Goal: Task Accomplishment & Management: Manage account settings

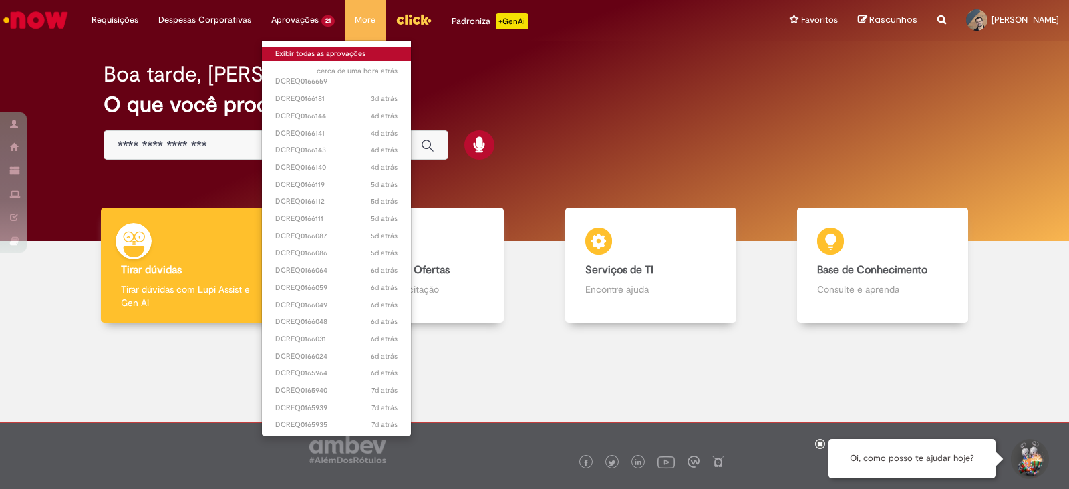
click at [315, 52] on link "Exibir todas as aprovações" at bounding box center [336, 54] width 149 height 15
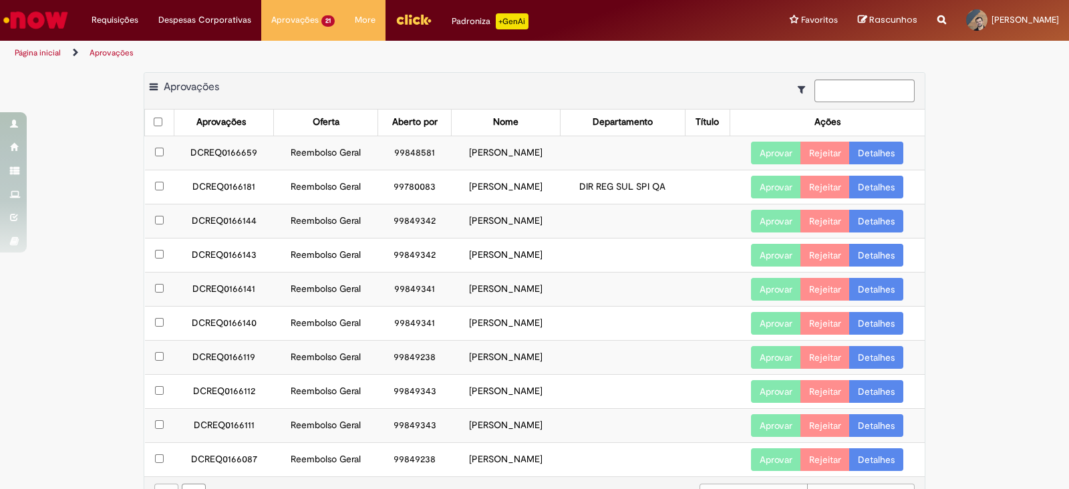
drag, startPoint x: 206, startPoint y: 151, endPoint x: 543, endPoint y: 154, distance: 336.8
click at [543, 154] on tr "DCREQ0166659 Reembolso Geral 99848581 [PERSON_NAME] Aprovar Rejeitar Detalhes" at bounding box center [535, 153] width 781 height 34
copy tr "DCREQ0166659 Reembolso Geral 99848581 [PERSON_NAME]"
click at [871, 155] on link "Detalhes" at bounding box center [876, 153] width 54 height 23
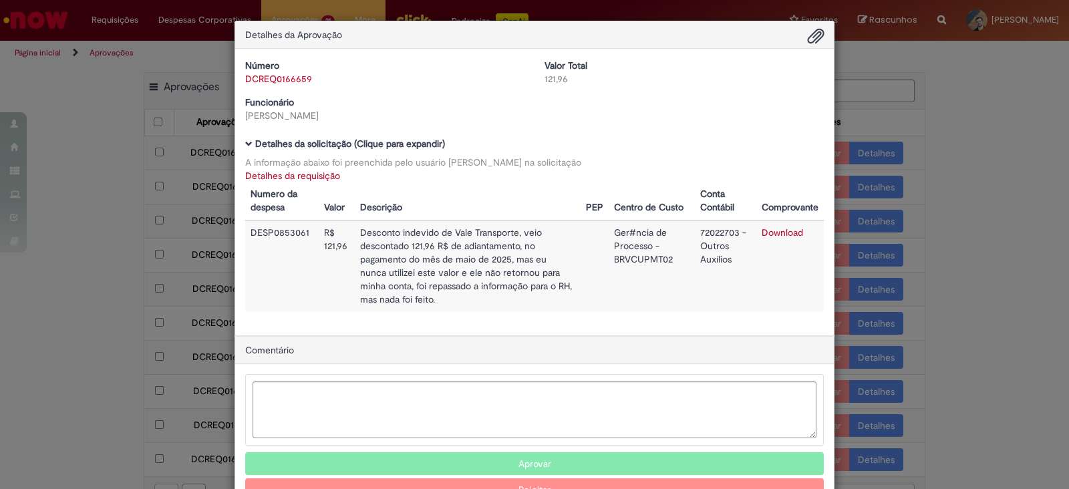
click at [261, 170] on link "Detalhes da requisição" at bounding box center [292, 176] width 95 height 12
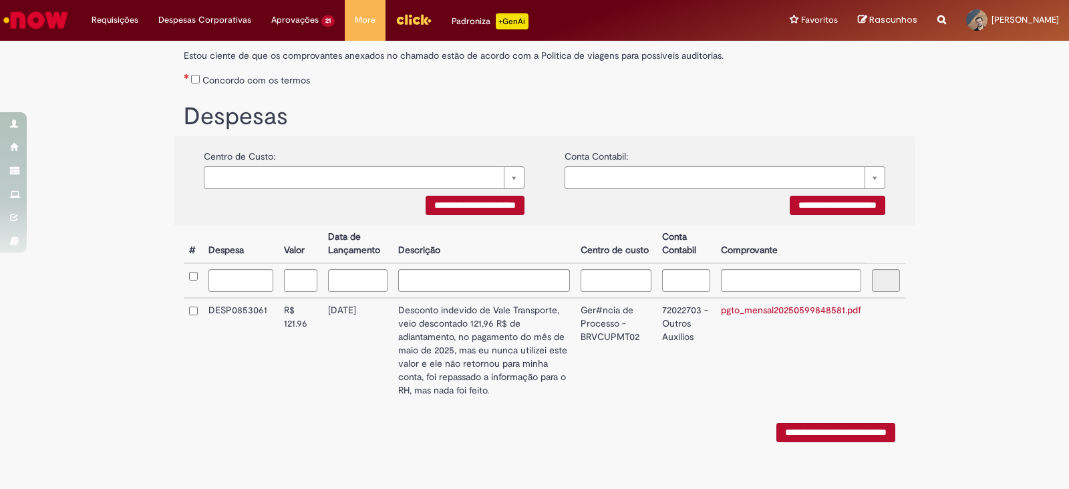
scroll to position [251, 0]
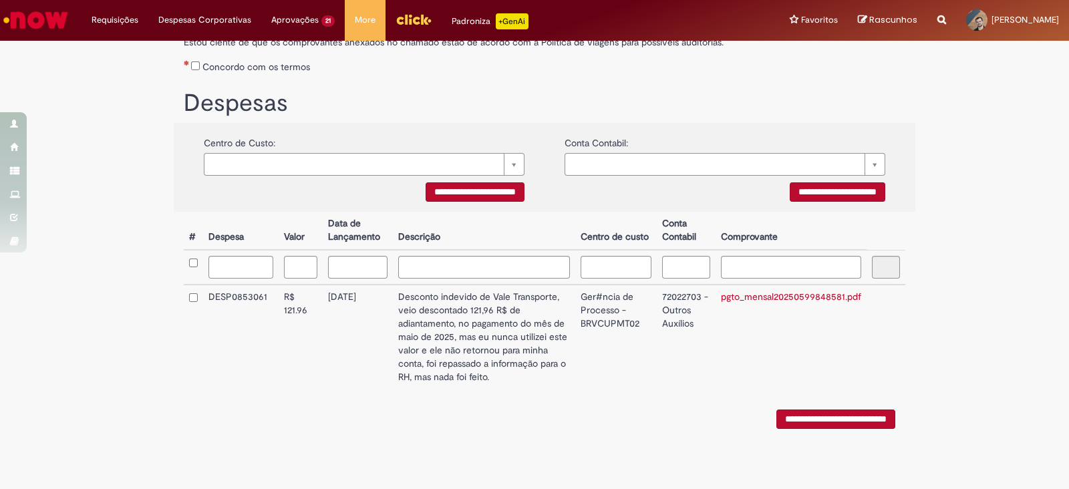
click at [804, 292] on link "pgto_mensal20250599848581.pdf" at bounding box center [791, 297] width 140 height 12
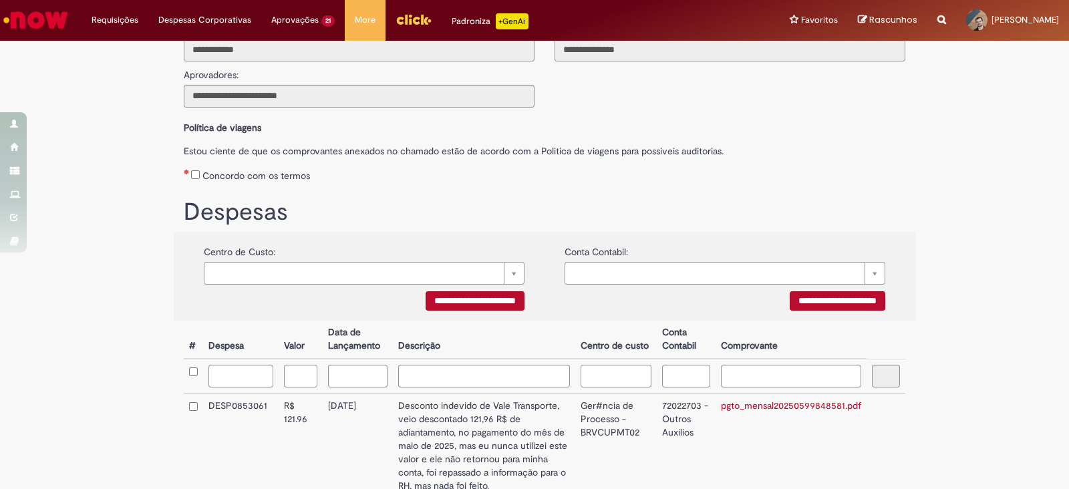
scroll to position [166, 0]
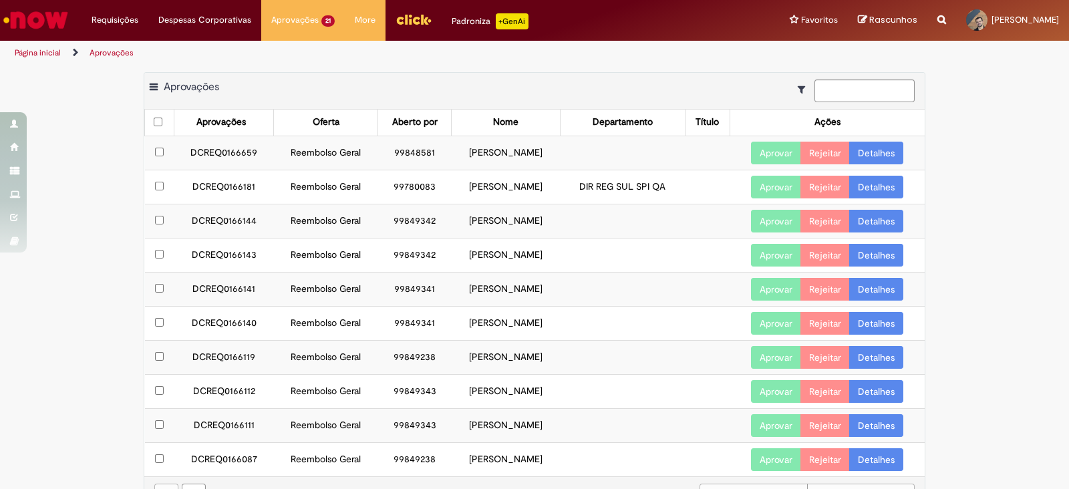
click at [878, 187] on link "Detalhes" at bounding box center [876, 187] width 54 height 23
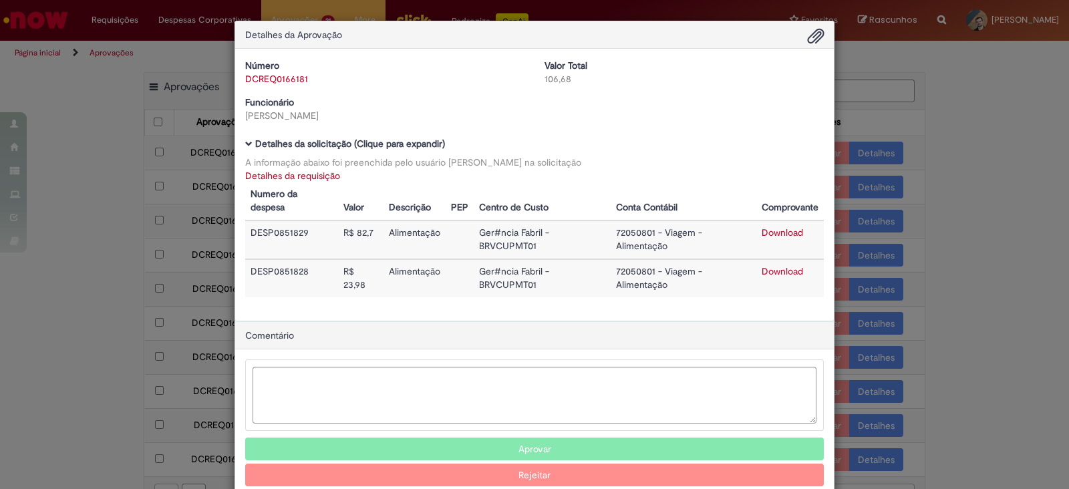
click at [263, 174] on link "Detalhes da requisição" at bounding box center [292, 176] width 95 height 12
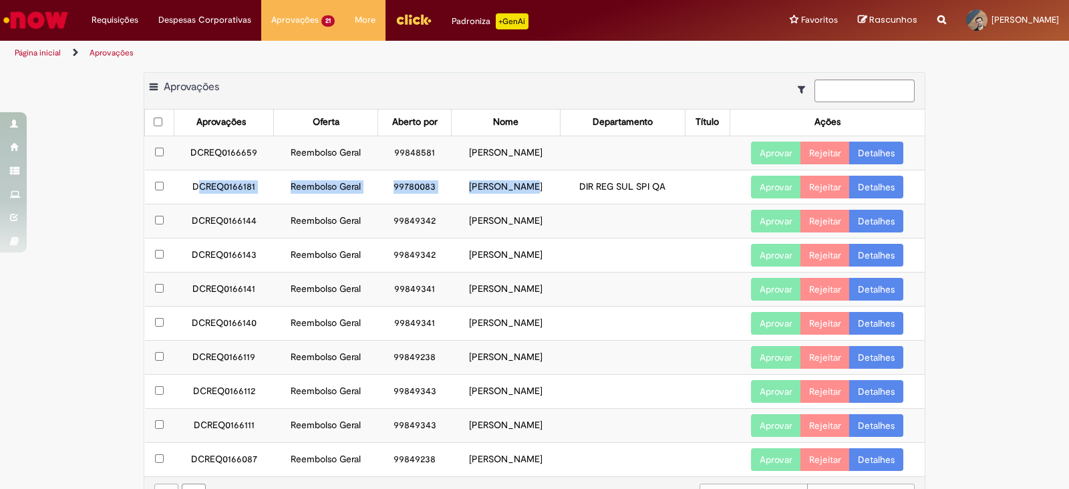
drag, startPoint x: 177, startPoint y: 186, endPoint x: 532, endPoint y: 192, distance: 354.9
click at [532, 192] on tr "DCREQ0166181 Reembolso Geral 99780083 [PERSON_NAME] DIR REG SUL SPI QA Aprovar …" at bounding box center [535, 187] width 781 height 34
copy tr "CREQ0166181 Reembolso Geral 99780083 [PERSON_NAME]"
click at [853, 189] on link "Detalhes" at bounding box center [876, 187] width 54 height 23
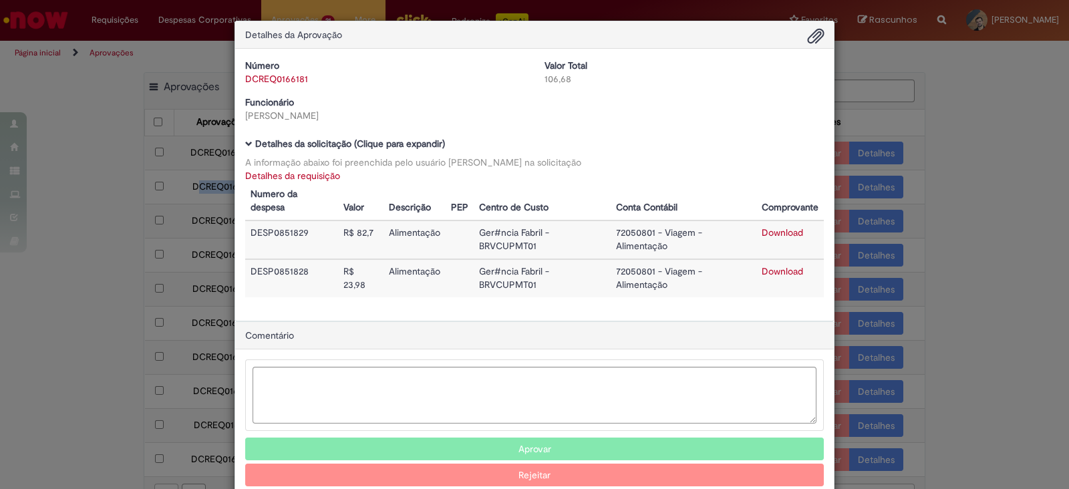
click at [778, 235] on link "Download" at bounding box center [782, 233] width 41 height 12
click at [762, 268] on link "Download" at bounding box center [782, 271] width 41 height 12
click at [298, 177] on link "Detalhes da requisição" at bounding box center [292, 176] width 95 height 12
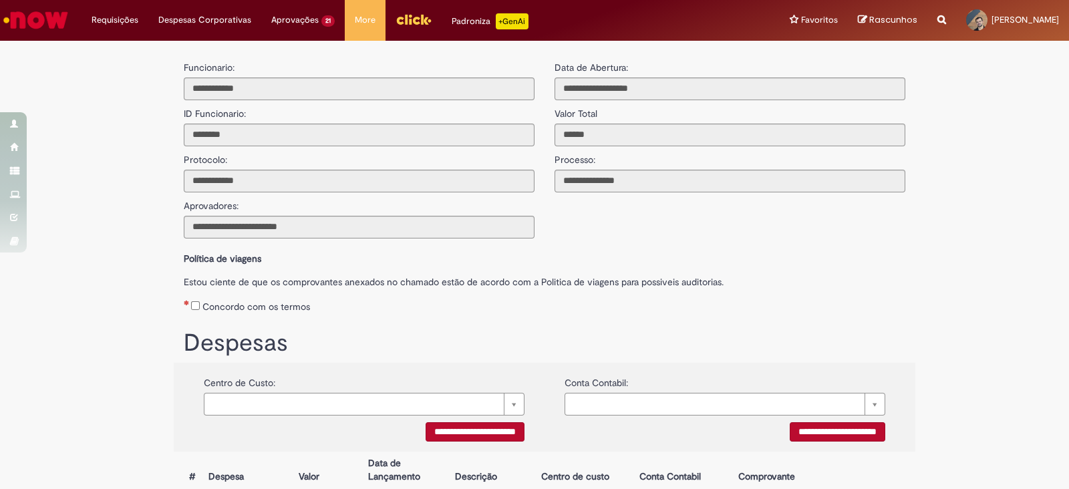
type input "**********"
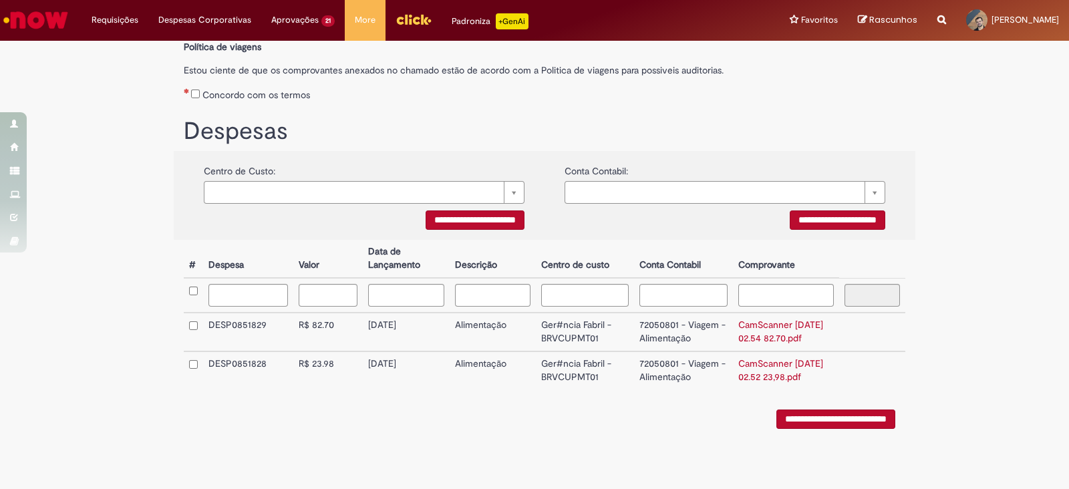
drag, startPoint x: 363, startPoint y: 323, endPoint x: 418, endPoint y: 328, distance: 55.0
click at [418, 328] on td "[DATE]" at bounding box center [406, 332] width 87 height 39
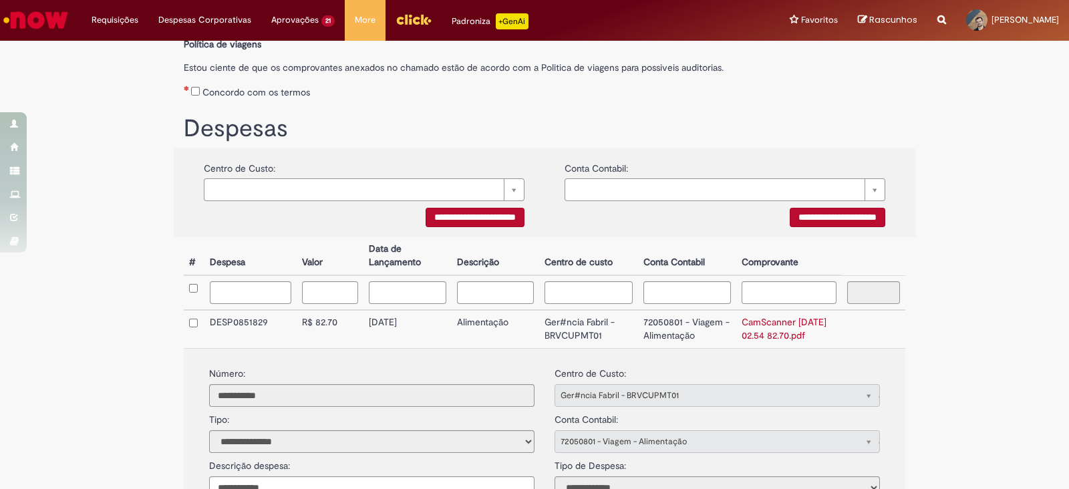
copy td "[DATE]"
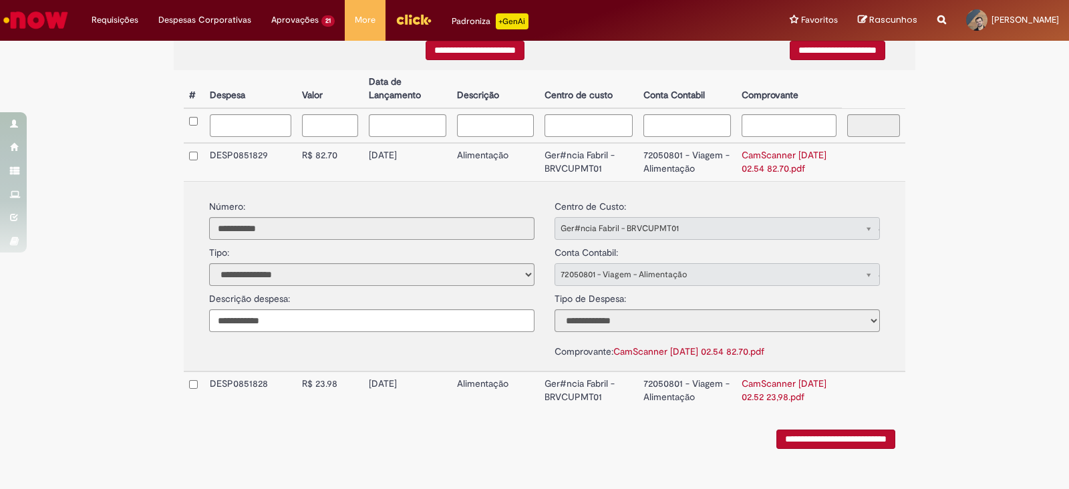
click at [771, 178] on td "CamScanner [DATE] 02.54 82.70.pdf" at bounding box center [789, 162] width 106 height 38
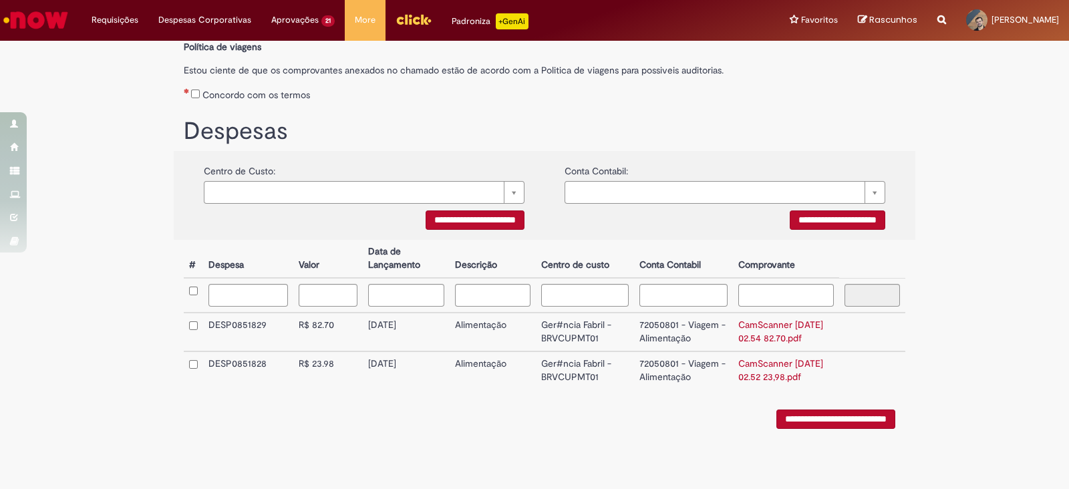
drag, startPoint x: 359, startPoint y: 367, endPoint x: 424, endPoint y: 368, distance: 64.8
click at [424, 368] on td "[DATE]" at bounding box center [406, 371] width 87 height 38
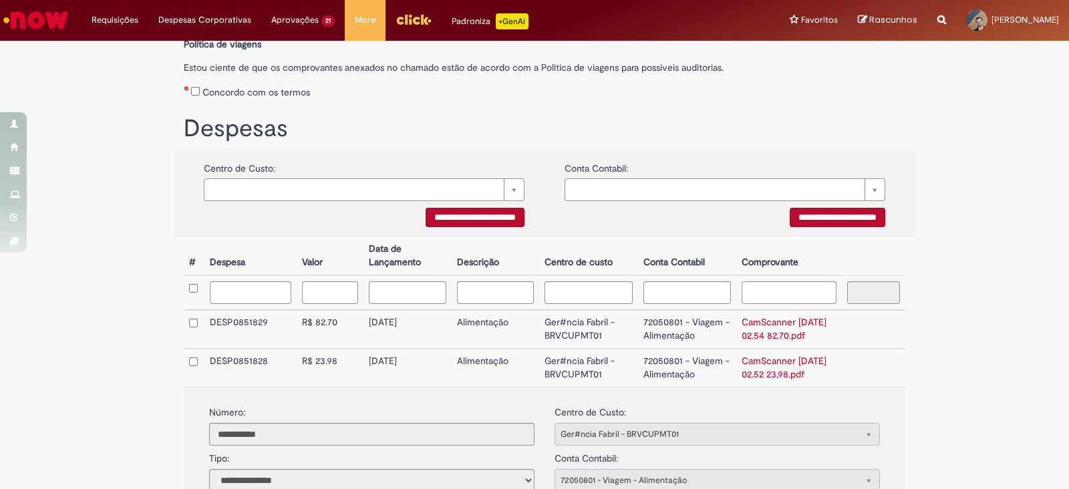
scroll to position [382, 0]
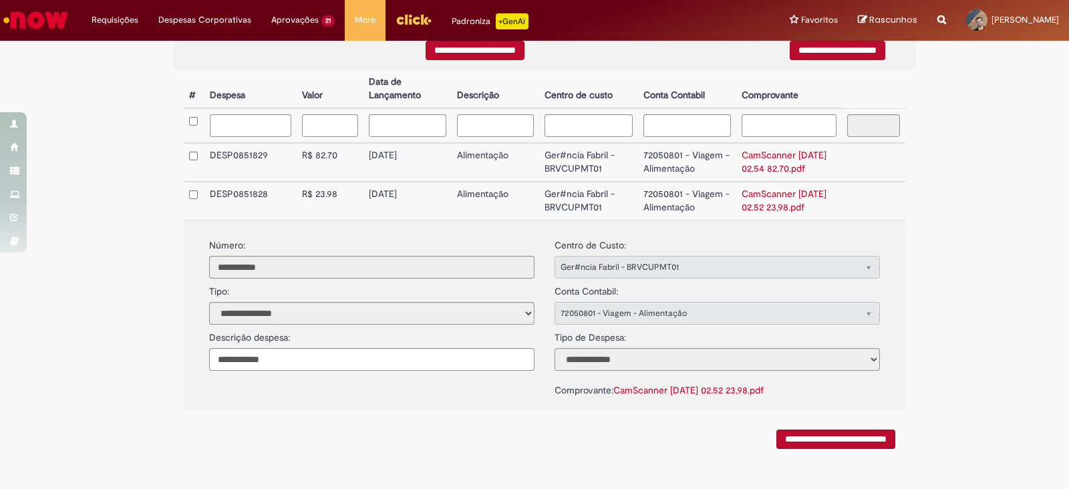
copy td "[DATE]"
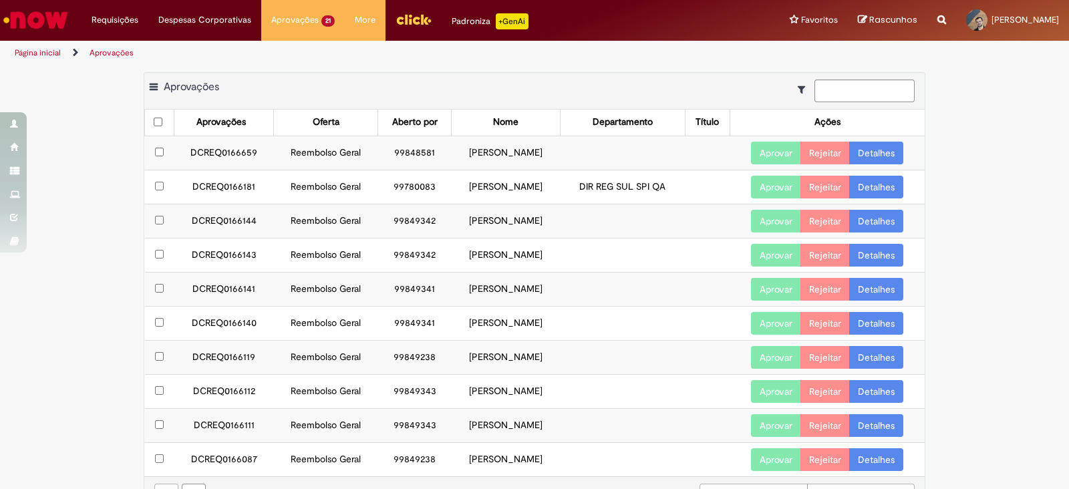
click at [764, 188] on button "Aprovar" at bounding box center [776, 187] width 50 height 23
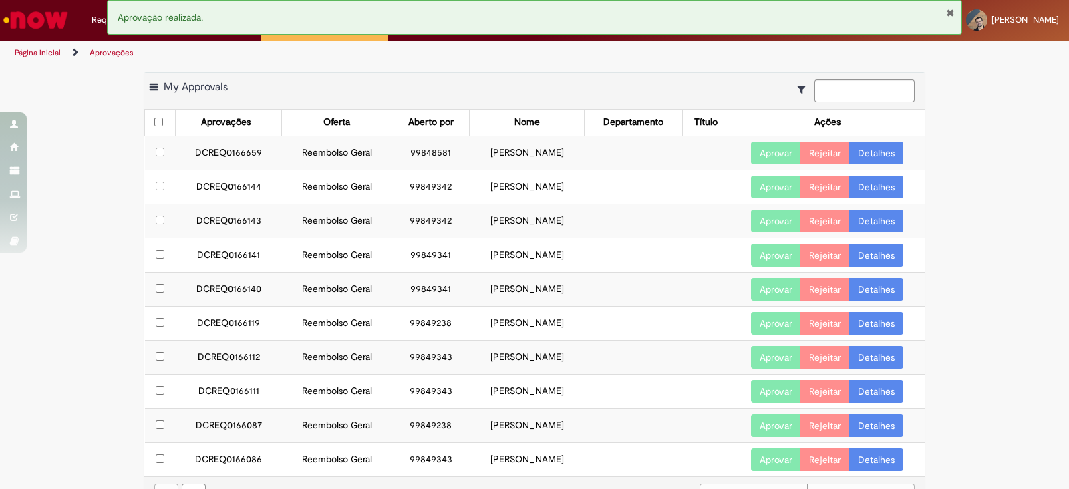
click at [875, 180] on link "Detalhes" at bounding box center [876, 187] width 54 height 23
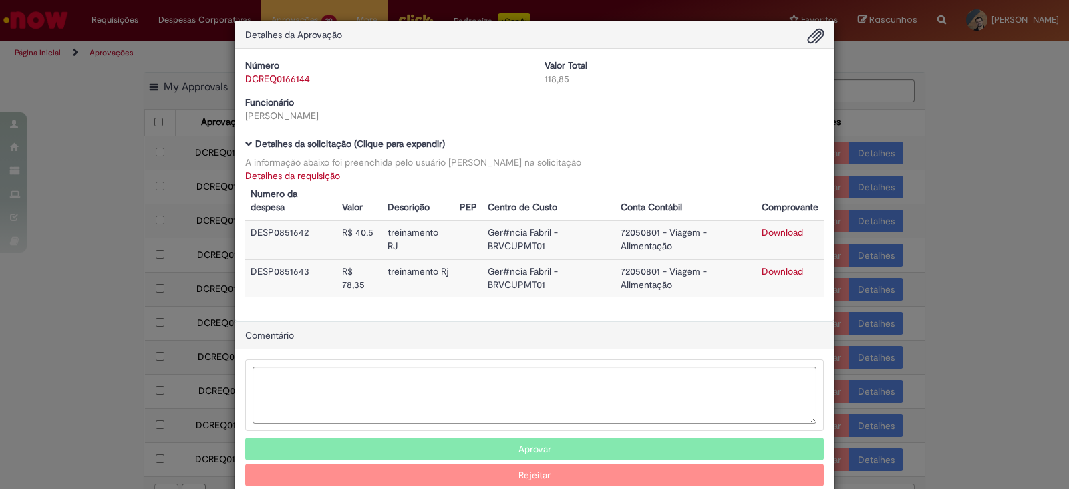
click at [286, 172] on link "Detalhes da requisição" at bounding box center [292, 176] width 95 height 12
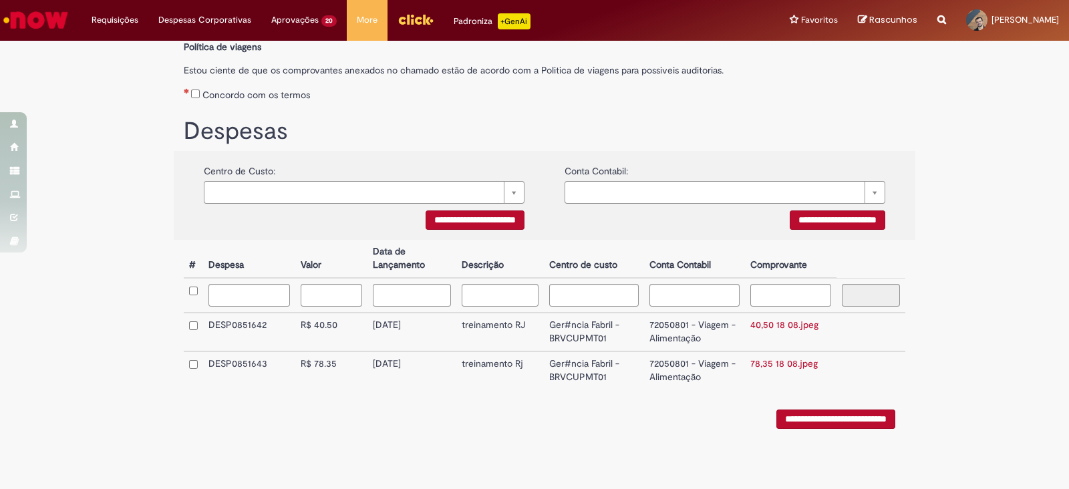
scroll to position [215, 0]
click at [775, 325] on link "40,50 18 08.jpeg" at bounding box center [785, 325] width 68 height 12
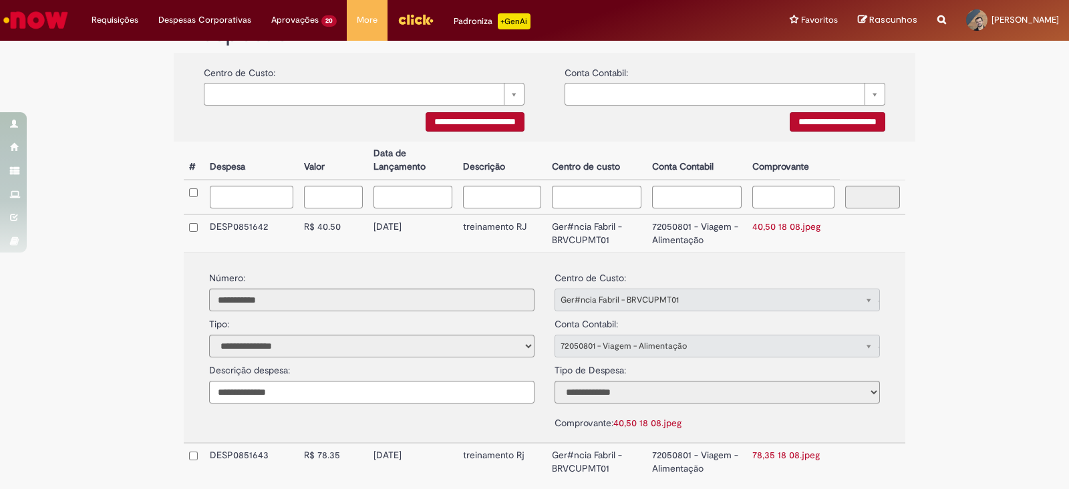
scroll to position [398, 0]
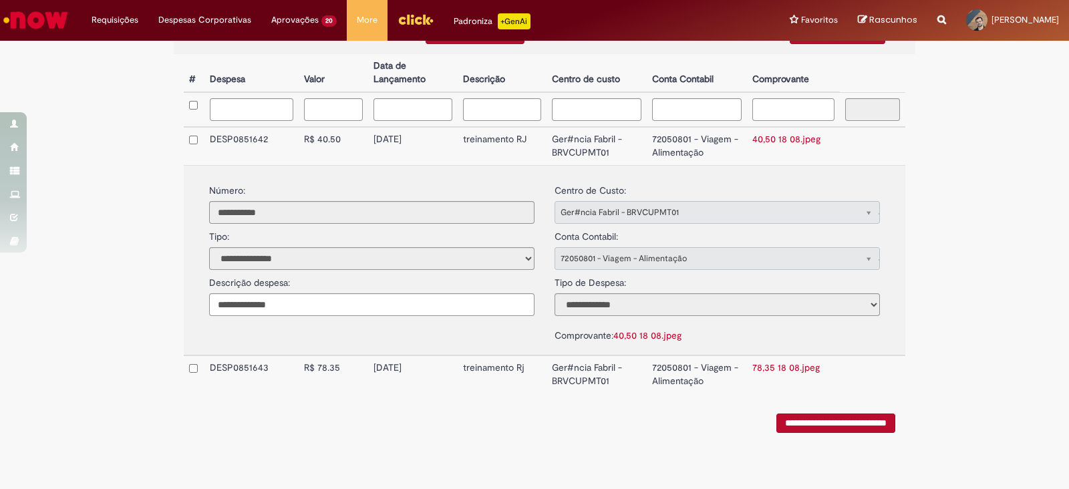
click at [781, 362] on link "78,35 18 08.jpeg" at bounding box center [786, 368] width 67 height 12
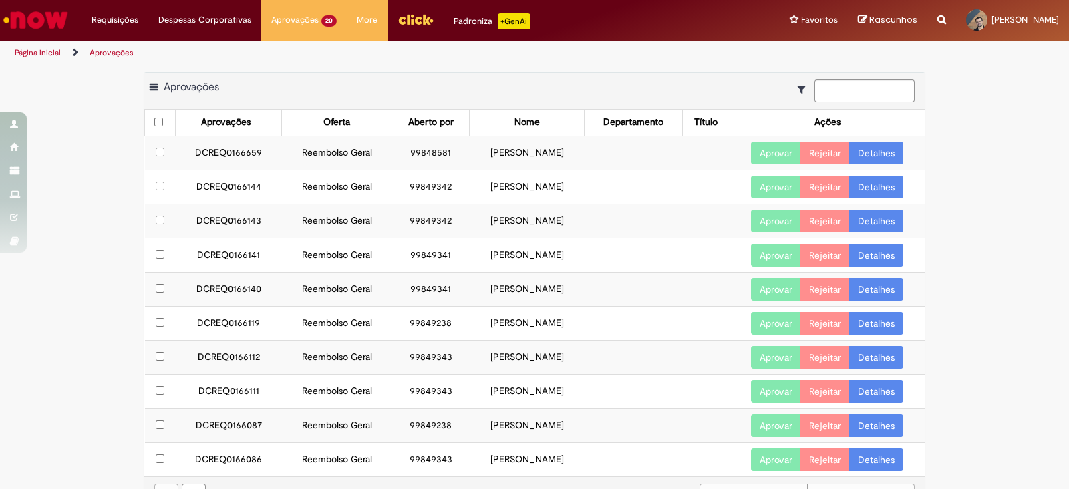
drag, startPoint x: 176, startPoint y: 186, endPoint x: 577, endPoint y: 194, distance: 401.1
click at [577, 194] on tr "DCREQ0166144 Reembolso Geral 99849342 [PERSON_NAME] Aprovar Rejeitar Detalhes" at bounding box center [535, 187] width 781 height 34
copy tr "DCREQ0166144 Reembolso Geral 99849342 [PERSON_NAME]"
click at [874, 183] on link "Detalhes" at bounding box center [876, 187] width 54 height 23
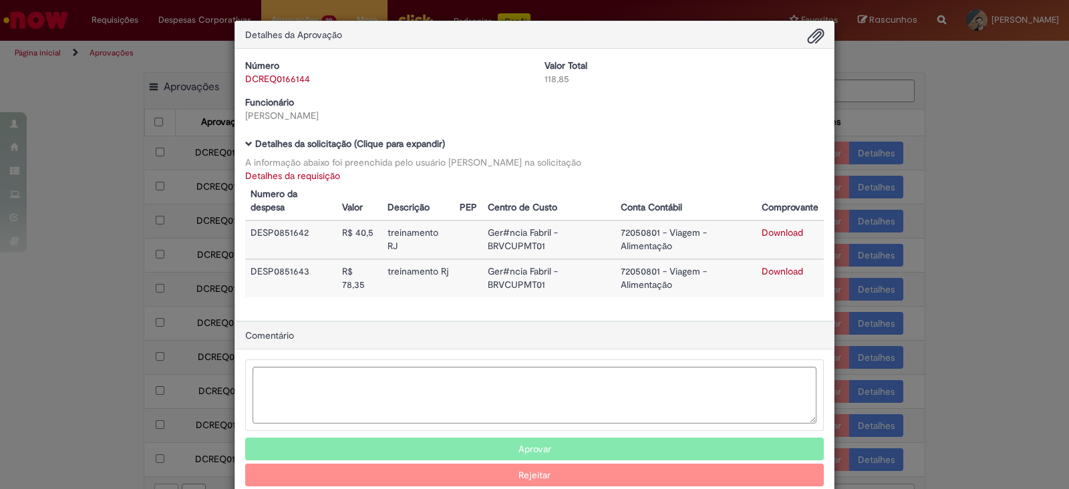
click at [269, 179] on link "Detalhes da requisição" at bounding box center [292, 176] width 95 height 12
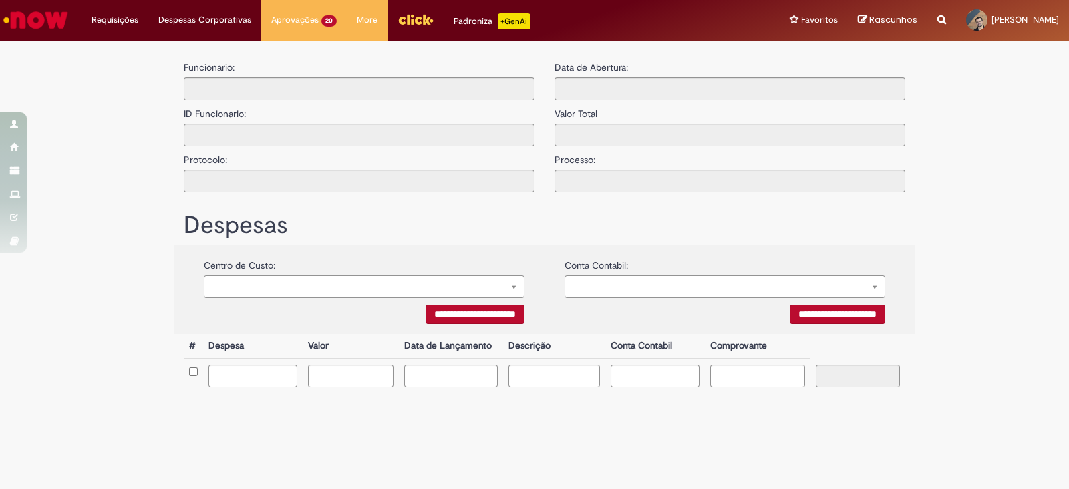
type input "**********"
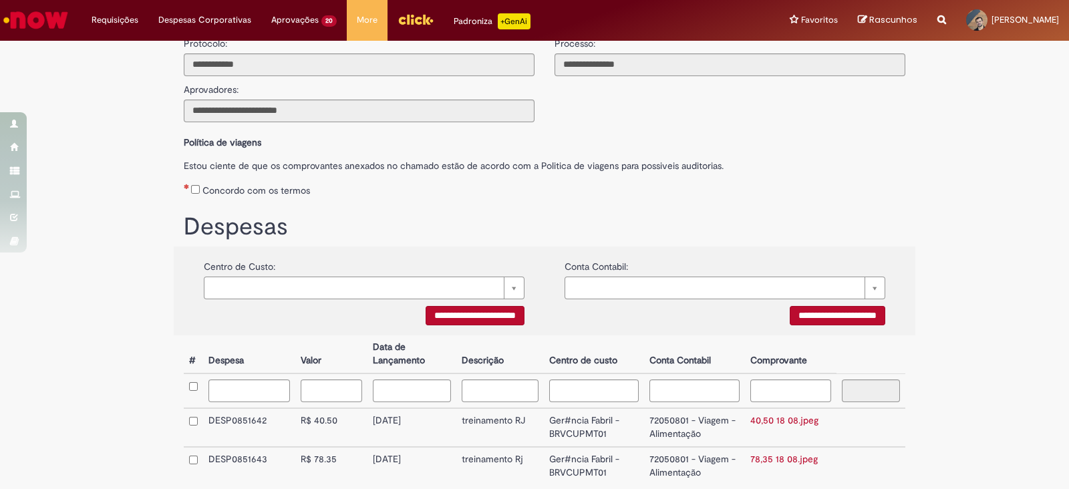
scroll to position [215, 0]
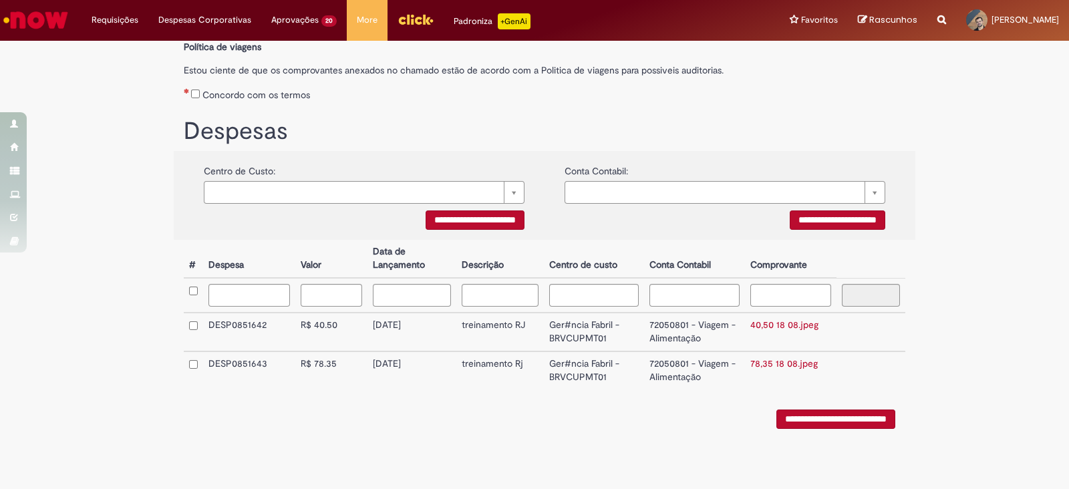
drag, startPoint x: 372, startPoint y: 327, endPoint x: 422, endPoint y: 327, distance: 50.1
click at [422, 327] on td "[DATE]" at bounding box center [412, 332] width 89 height 39
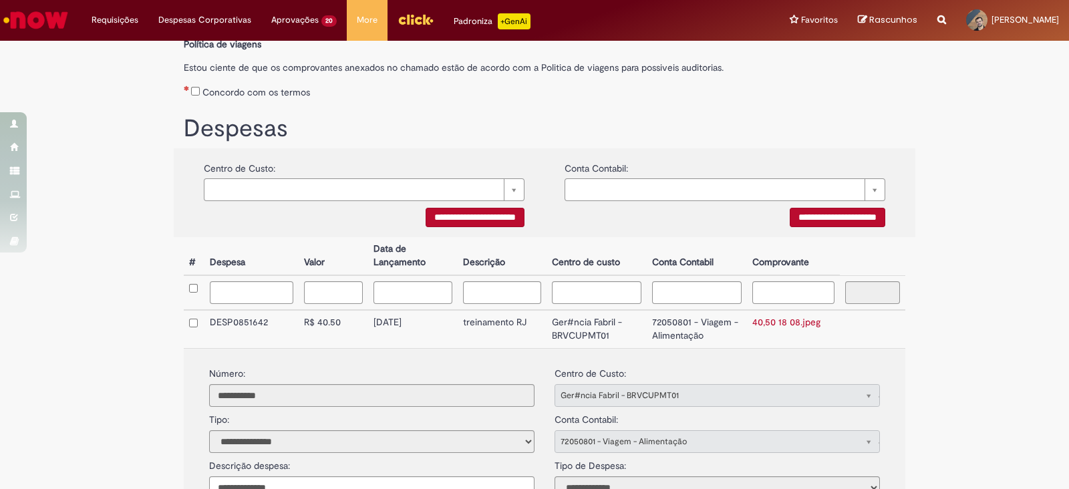
copy td "[DATE]"
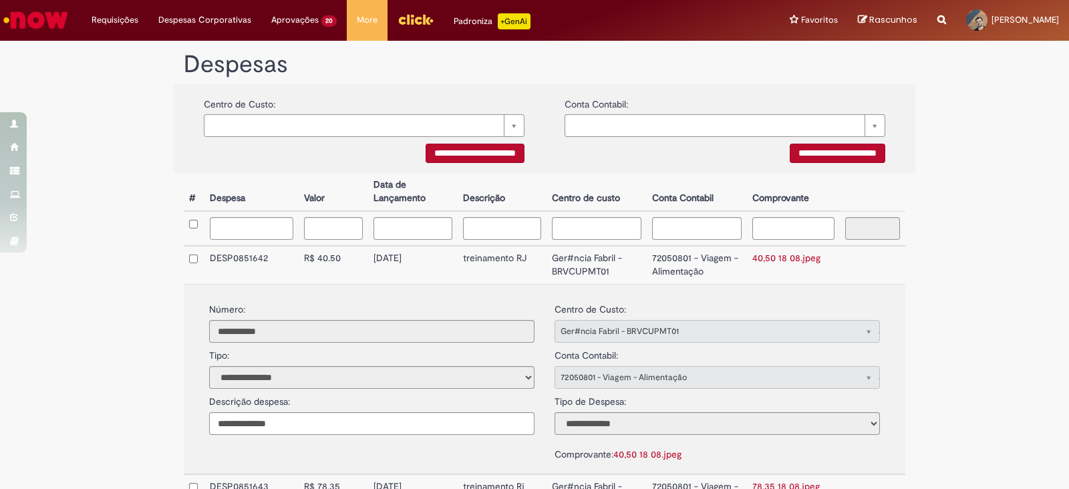
scroll to position [398, 0]
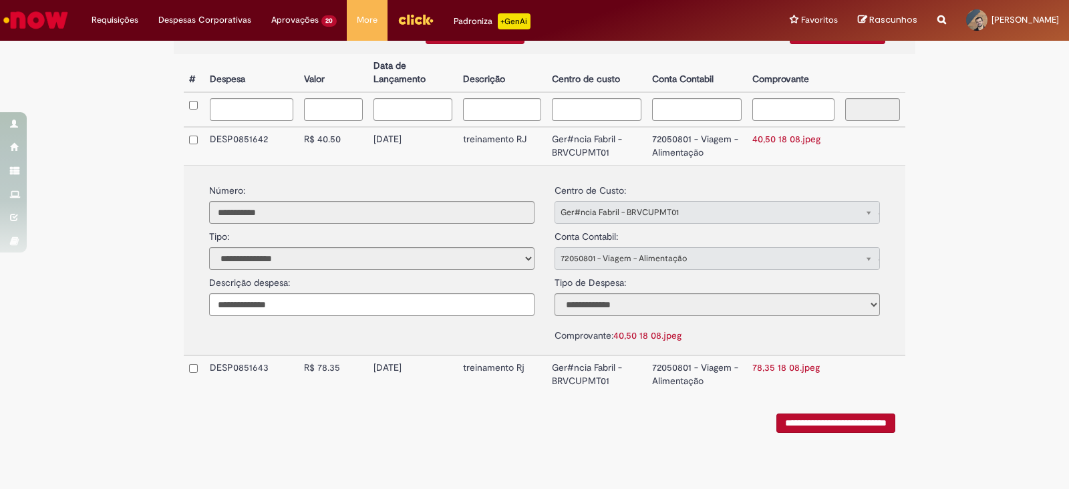
drag, startPoint x: 370, startPoint y: 363, endPoint x: 425, endPoint y: 360, distance: 55.5
click at [425, 360] on td "[DATE]" at bounding box center [413, 375] width 90 height 38
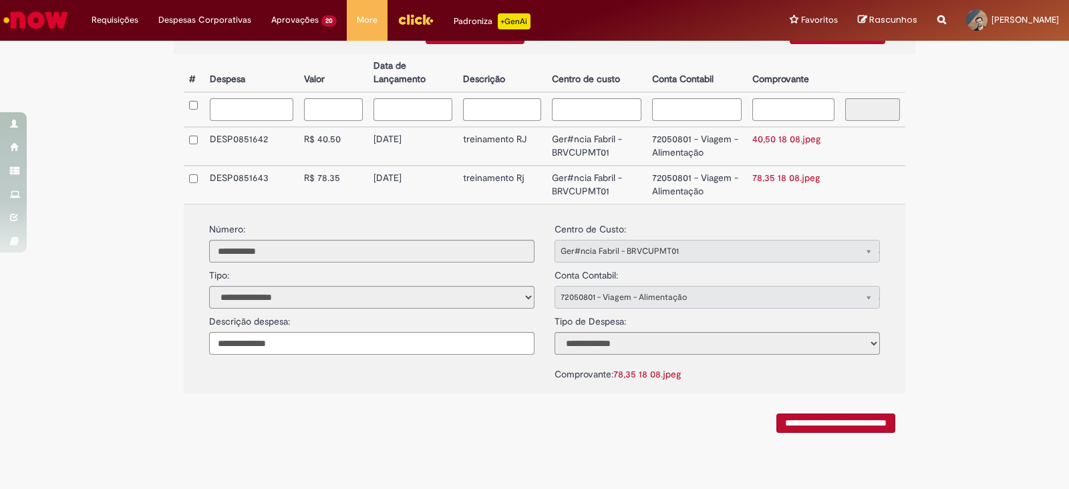
copy td "[DATE]"
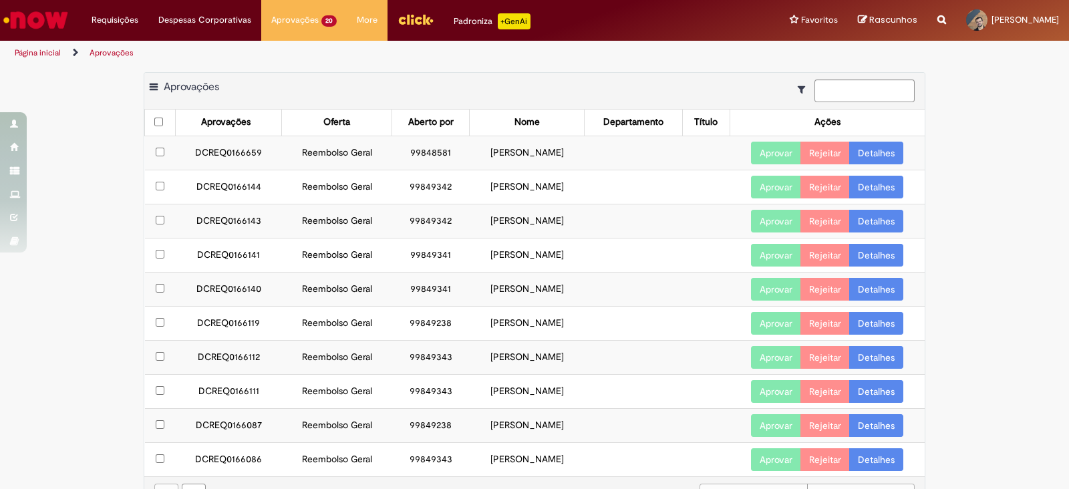
click at [773, 188] on button "Aprovar" at bounding box center [776, 187] width 50 height 23
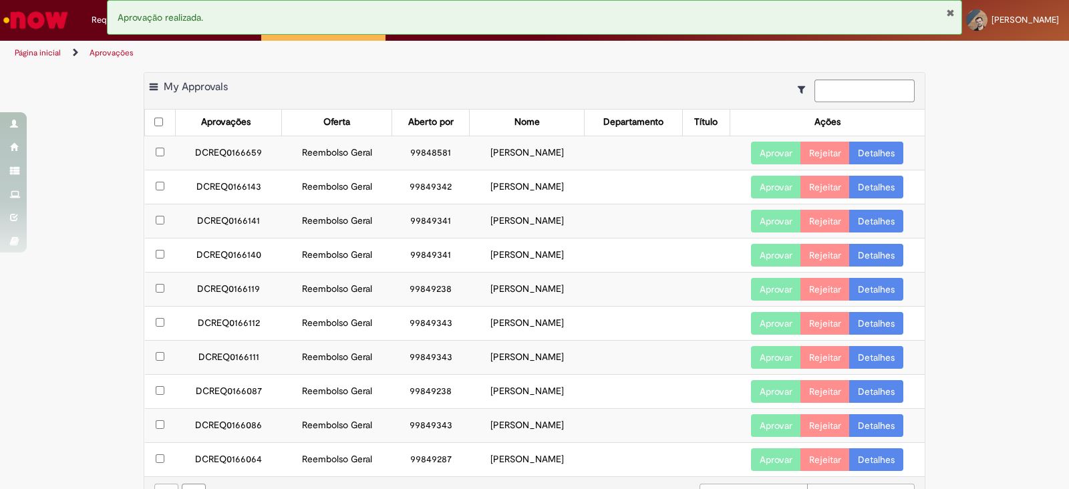
drag, startPoint x: 176, startPoint y: 188, endPoint x: 583, endPoint y: 192, distance: 407.0
click at [583, 192] on tr "DCREQ0166143 Reembolso Geral 99849342 [PERSON_NAME] Aprovar Rejeitar Detalhes" at bounding box center [535, 187] width 781 height 34
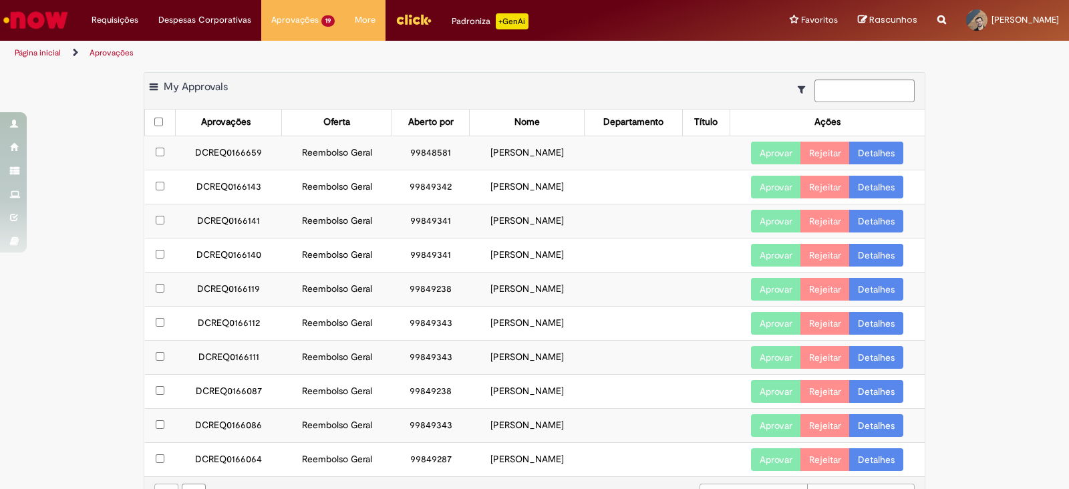
click at [887, 191] on link "Detalhes" at bounding box center [876, 187] width 54 height 23
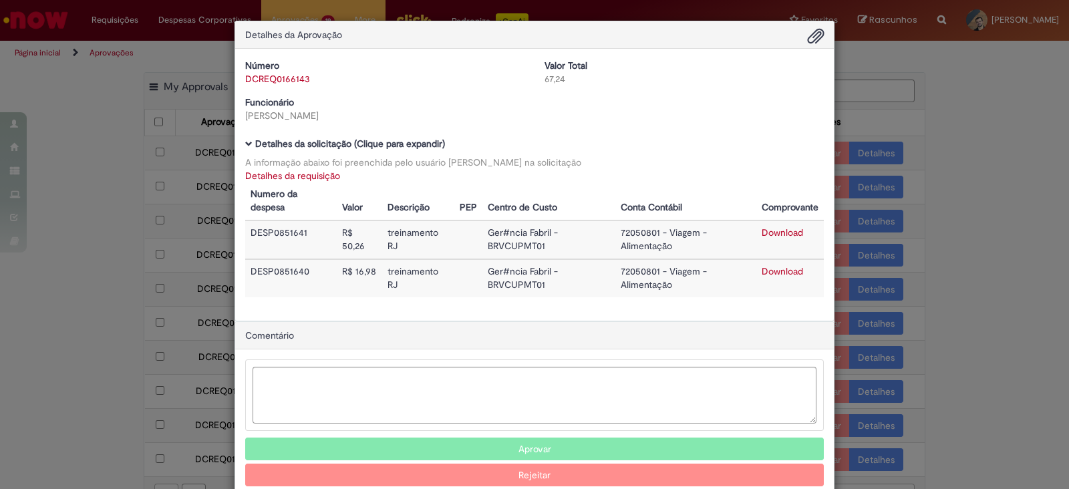
click at [297, 175] on link "Detalhes da requisição" at bounding box center [292, 176] width 95 height 12
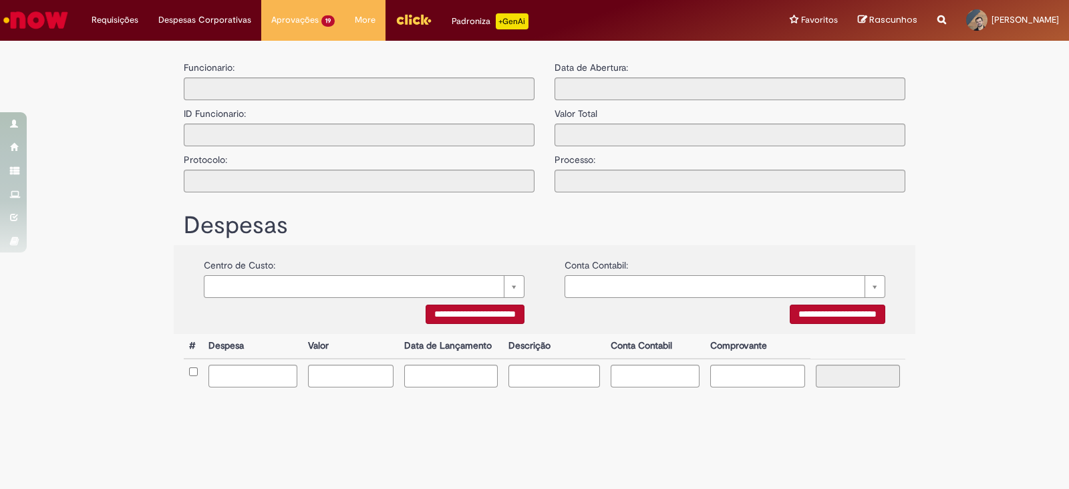
type input "**********"
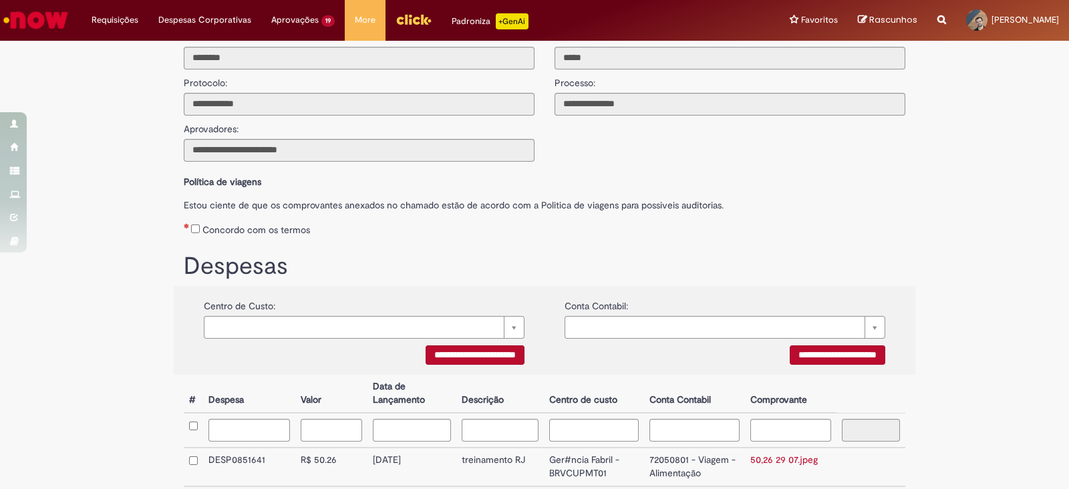
scroll to position [215, 0]
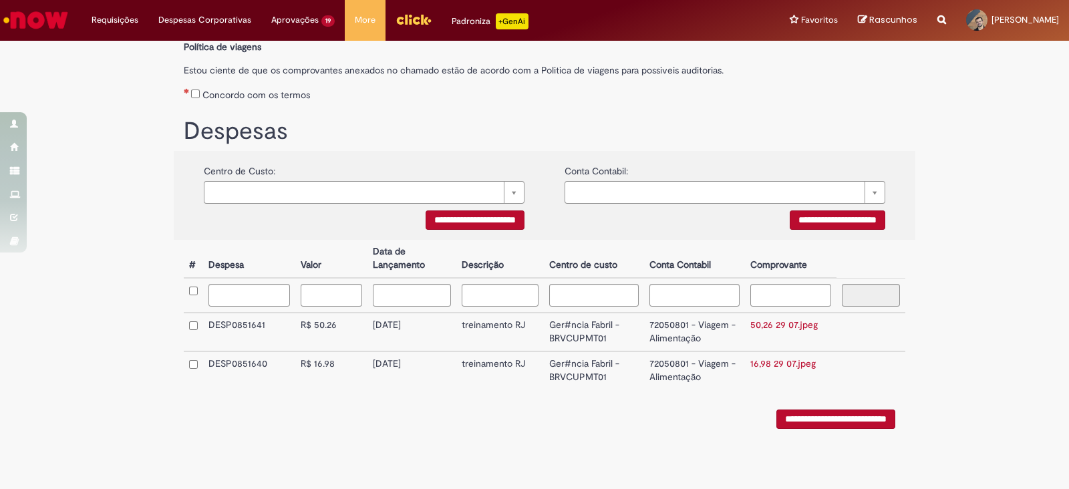
click at [762, 326] on link "50,26 29 07.jpeg" at bounding box center [784, 325] width 67 height 12
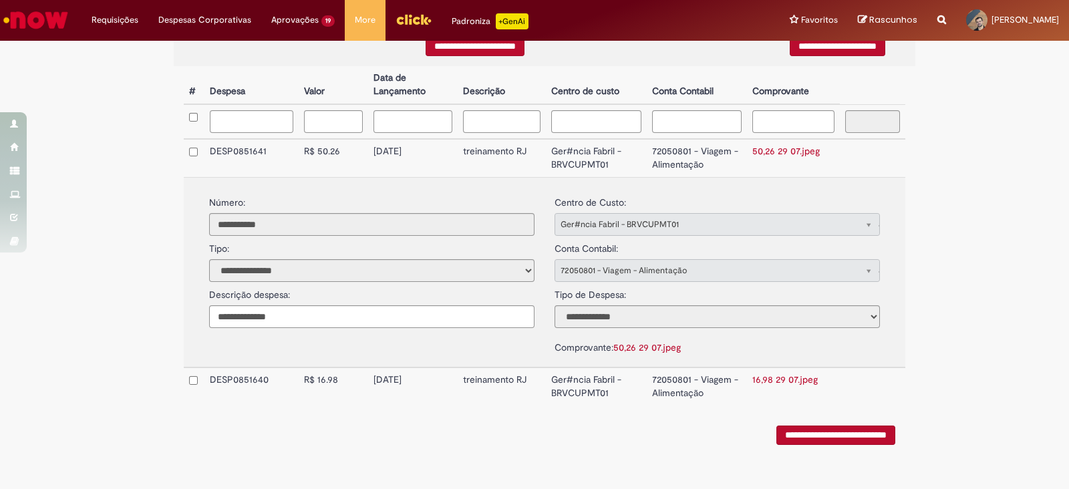
scroll to position [398, 0]
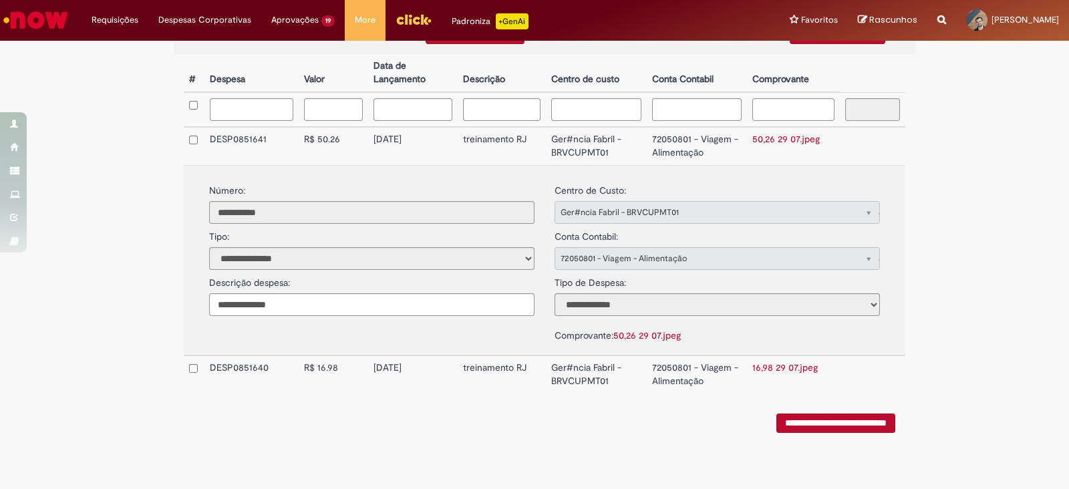
click at [772, 366] on link "16,98 29 07.jpeg" at bounding box center [785, 368] width 65 height 12
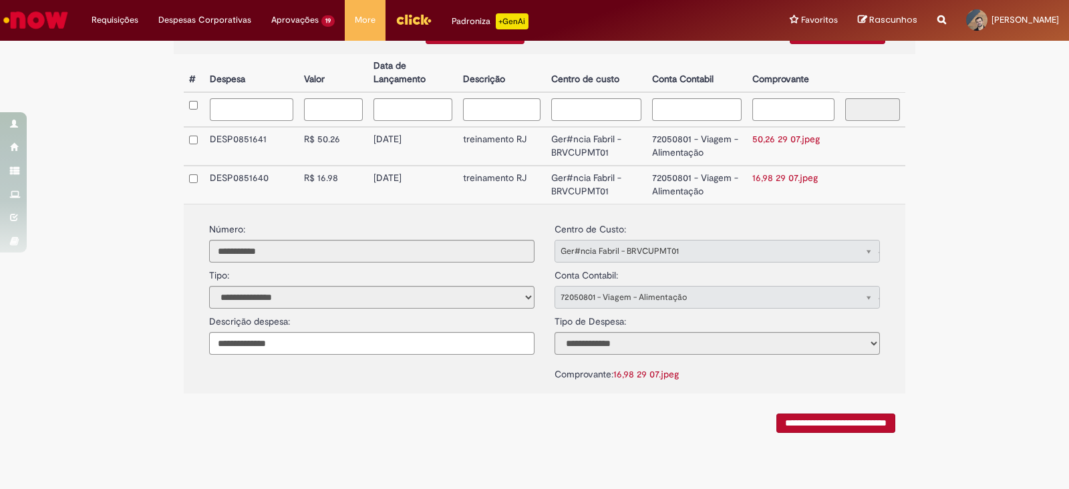
drag, startPoint x: 367, startPoint y: 181, endPoint x: 421, endPoint y: 178, distance: 54.2
click at [421, 178] on td "[DATE]" at bounding box center [413, 185] width 90 height 38
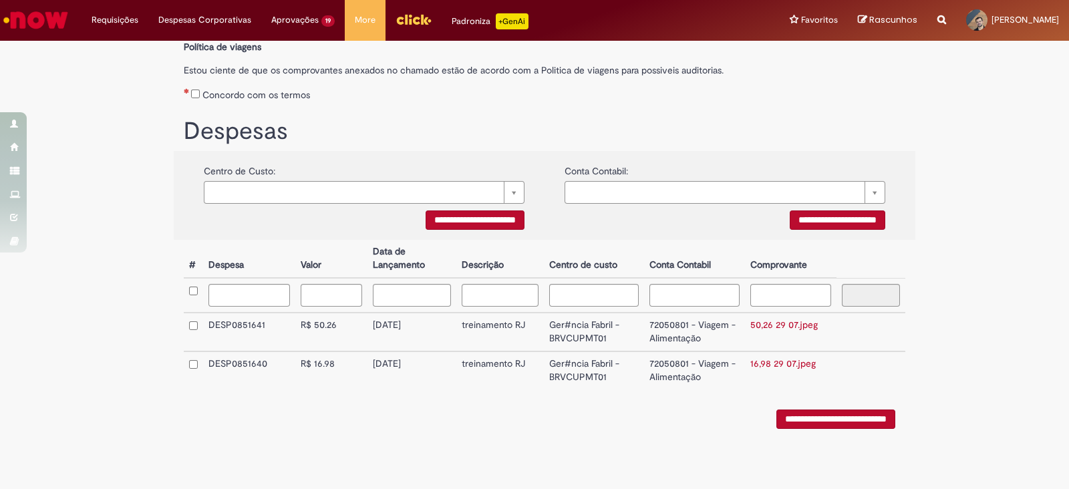
copy td "[DATE]"
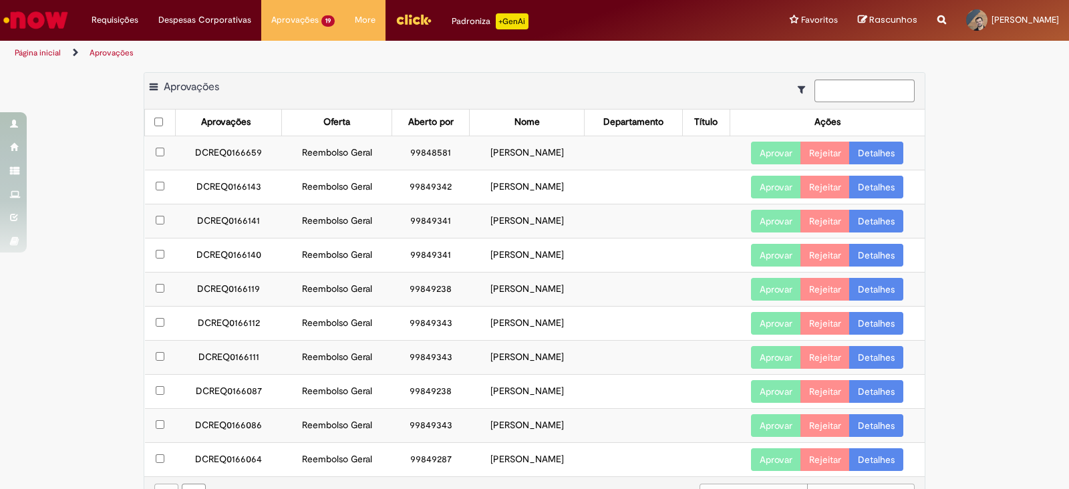
click at [770, 195] on button "Aprovar" at bounding box center [776, 187] width 50 height 23
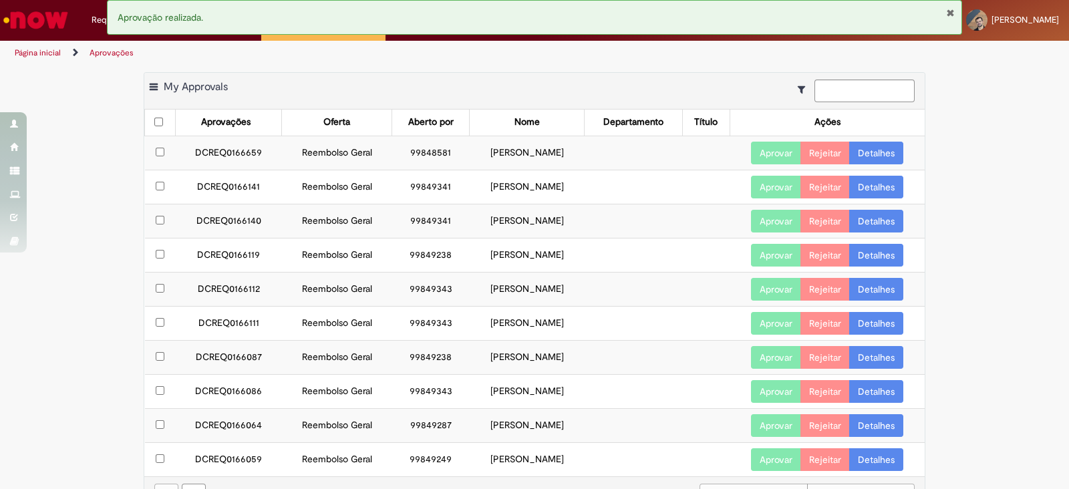
scroll to position [33, 0]
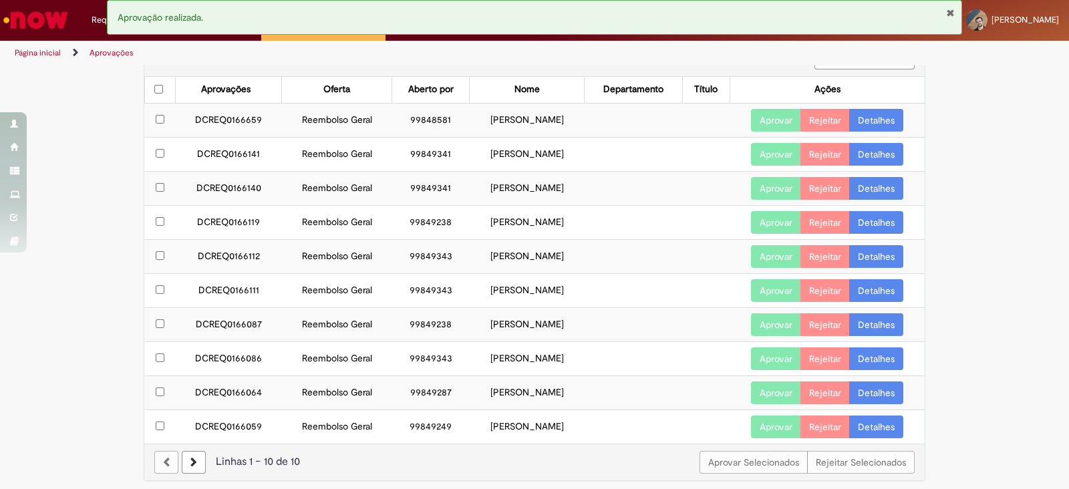
click at [196, 467] on link at bounding box center [194, 462] width 24 height 23
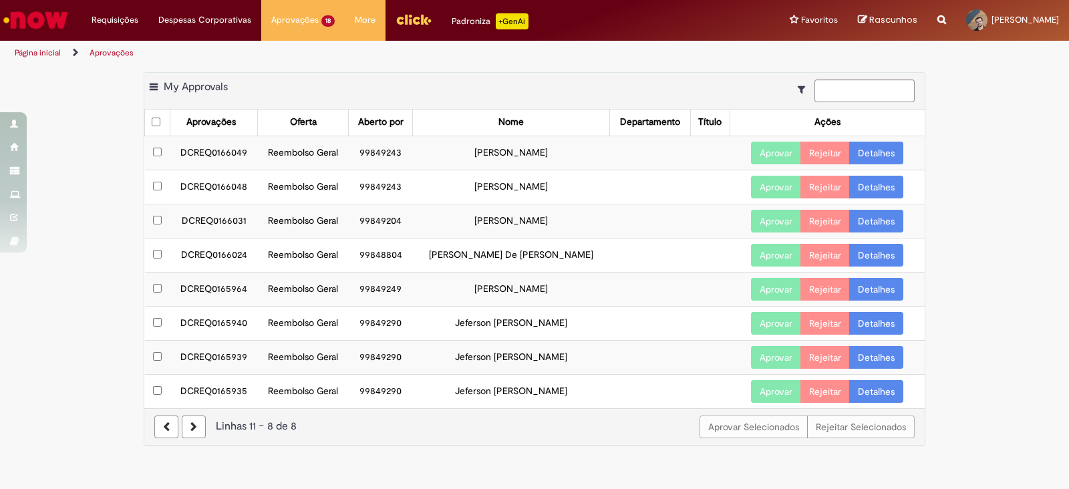
click at [162, 430] on link at bounding box center [166, 427] width 24 height 23
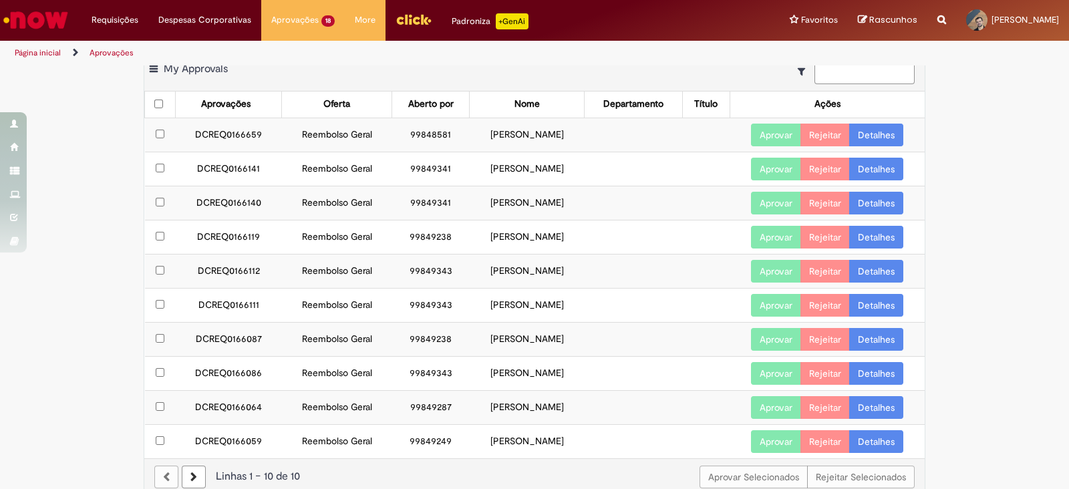
scroll to position [33, 0]
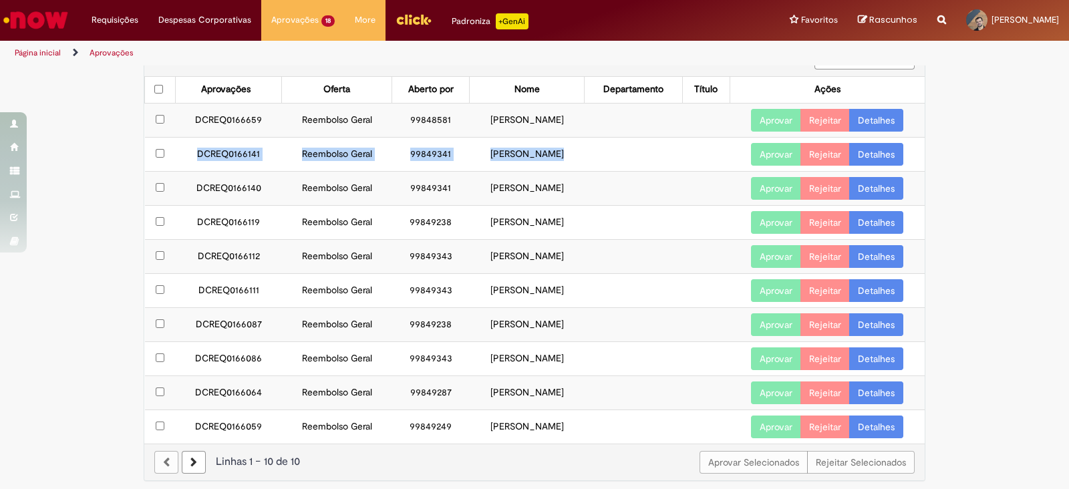
drag, startPoint x: 183, startPoint y: 152, endPoint x: 602, endPoint y: 152, distance: 419.0
click at [602, 152] on tr "DCREQ0166141 Reembolso Geral 99849341 [PERSON_NAME] Aprovar Rejeitar Detalhes" at bounding box center [535, 154] width 781 height 34
copy tr "DCREQ0166141 Reembolso Geral 99849341 [PERSON_NAME]"
click at [875, 155] on link "Detalhes" at bounding box center [876, 154] width 54 height 23
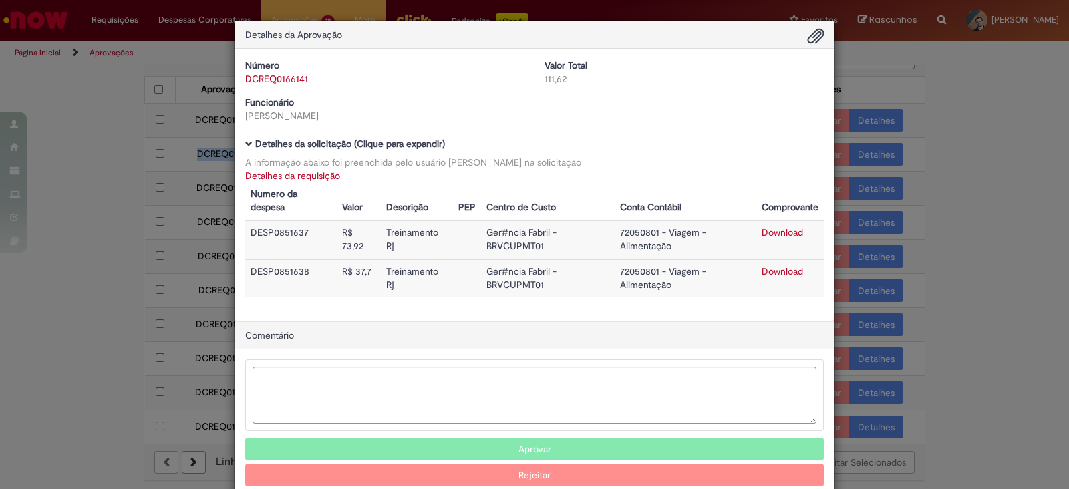
click at [313, 178] on link "Detalhes da requisição" at bounding box center [292, 176] width 95 height 12
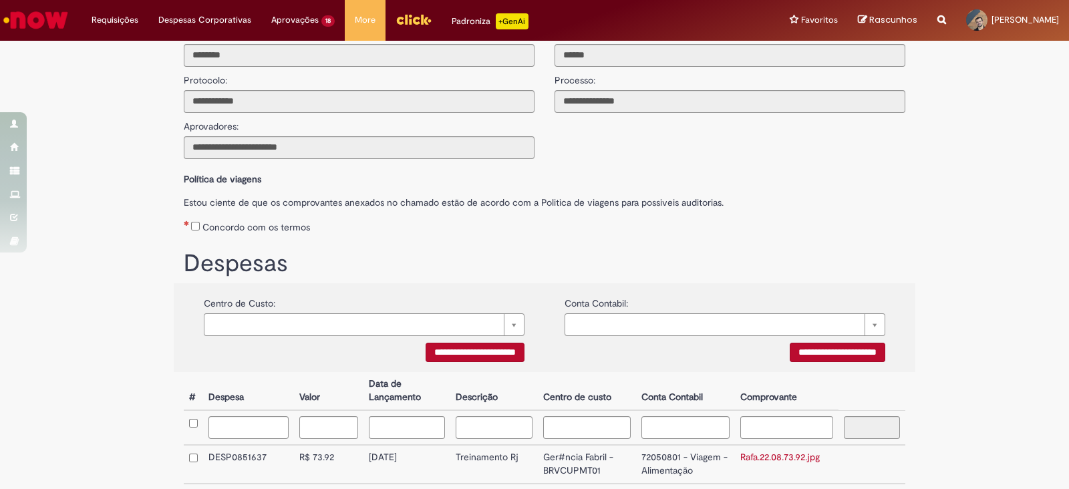
scroll to position [215, 0]
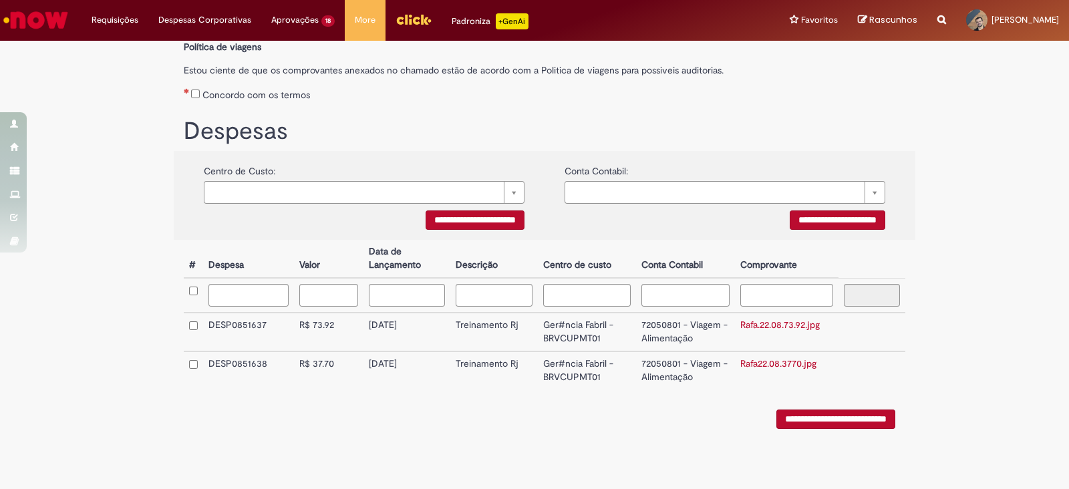
click at [759, 320] on link "Rafa.22.08.73.92.jpg" at bounding box center [780, 325] width 80 height 12
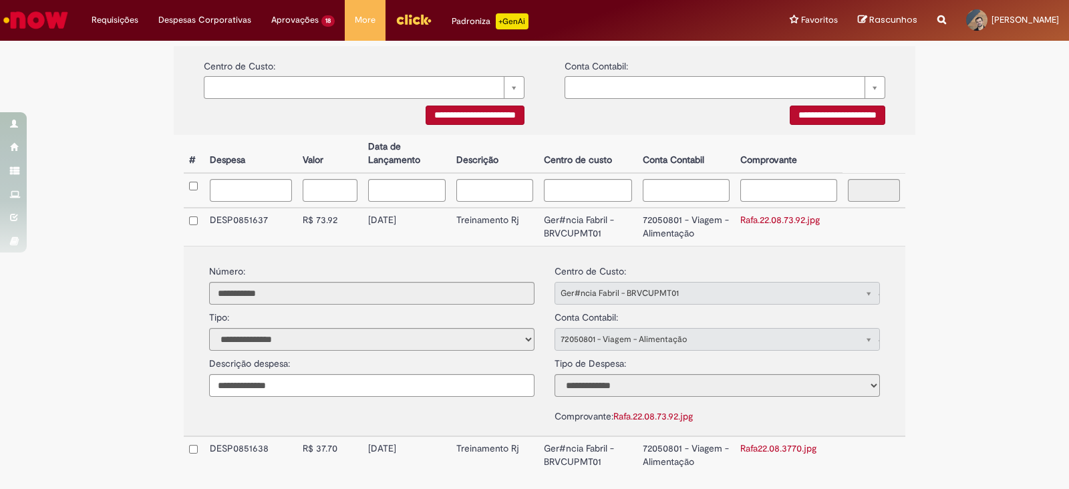
scroll to position [398, 0]
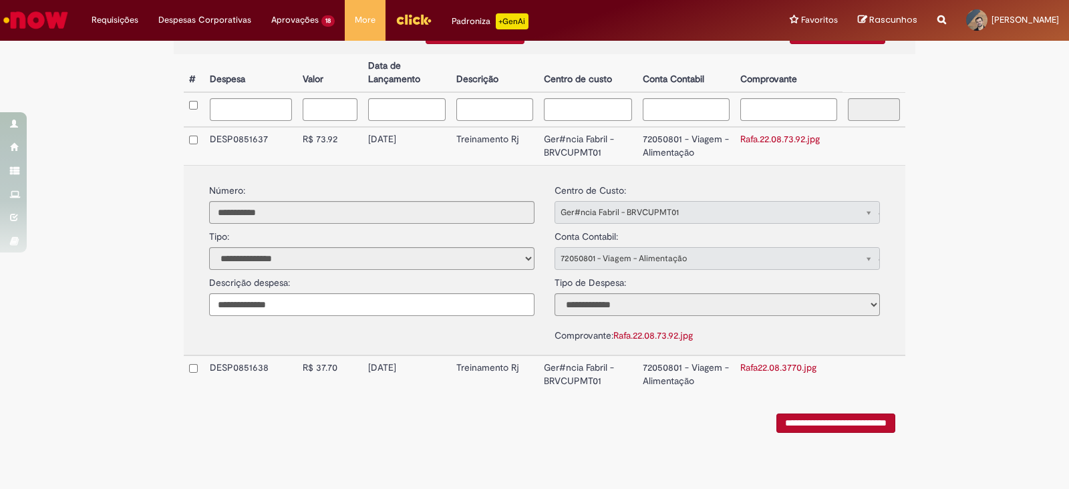
click at [779, 366] on link "Rafa22.08.3770.jpg" at bounding box center [778, 368] width 76 height 12
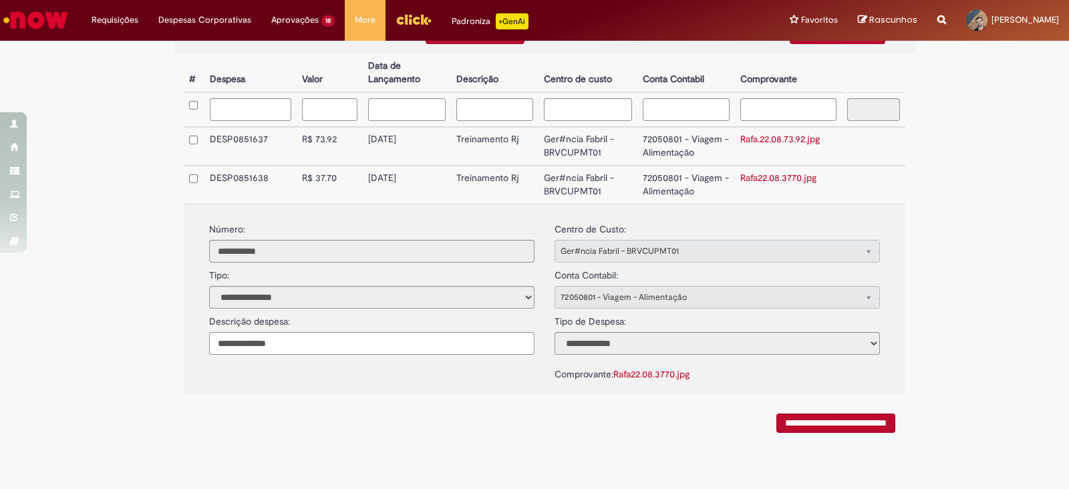
drag, startPoint x: 363, startPoint y: 142, endPoint x: 431, endPoint y: 146, distance: 68.3
click at [431, 146] on td "[DATE]" at bounding box center [407, 146] width 88 height 39
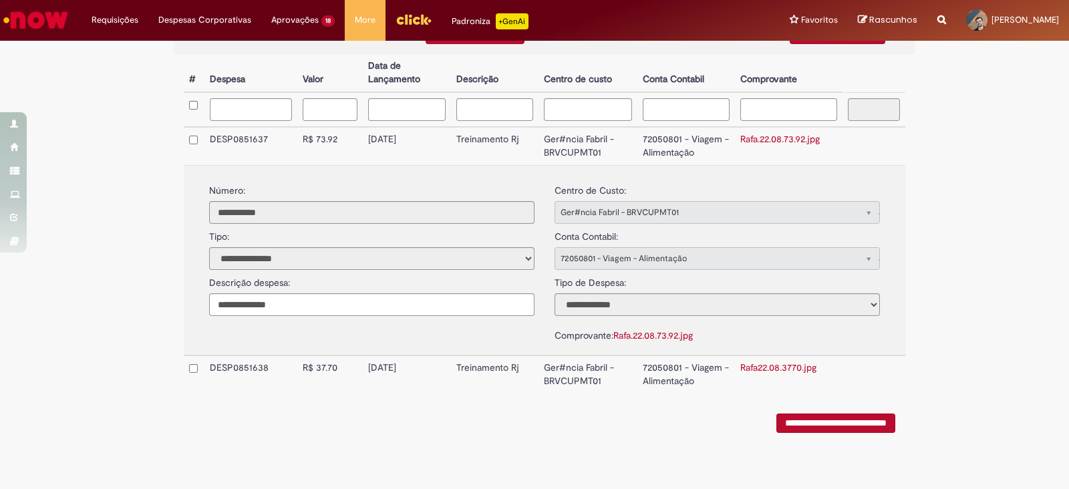
click at [756, 362] on link "Rafa22.08.3770.jpg" at bounding box center [778, 368] width 76 height 12
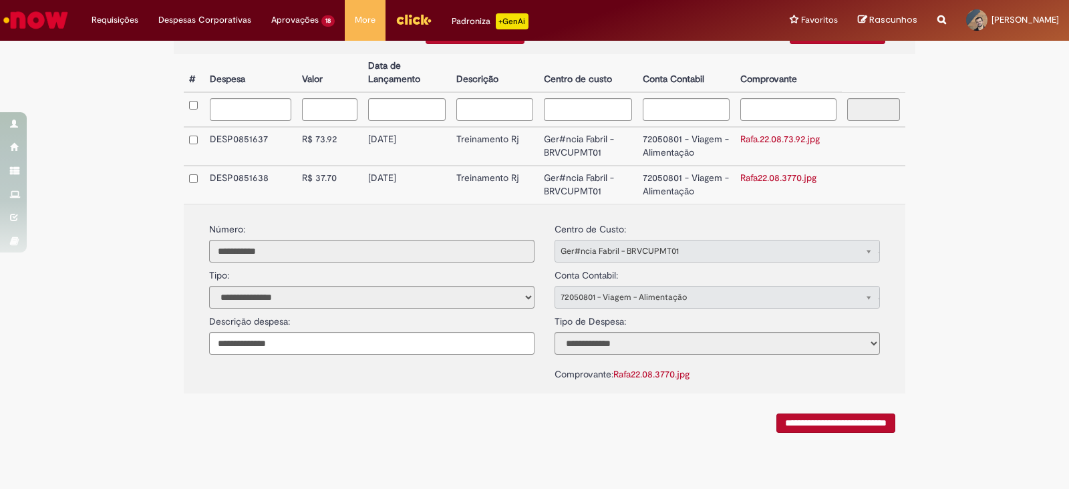
click at [764, 138] on link "Rafa.22.08.73.92.jpg" at bounding box center [780, 139] width 80 height 12
